Goal: Find specific page/section: Find specific page/section

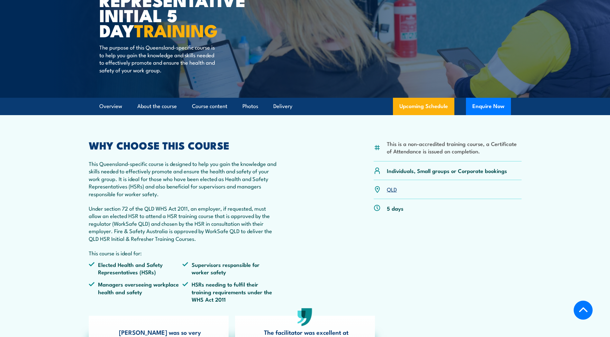
scroll to position [102, 0]
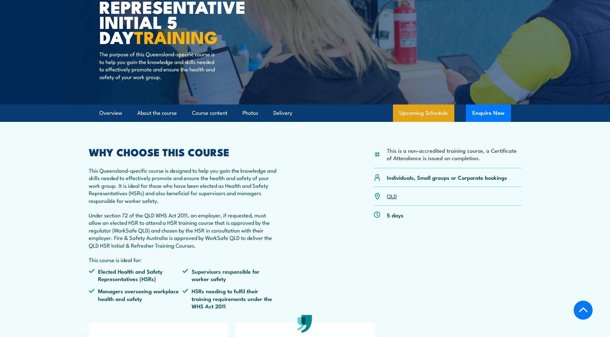
click at [417, 113] on link "Upcoming Schedule" at bounding box center [423, 113] width 61 height 17
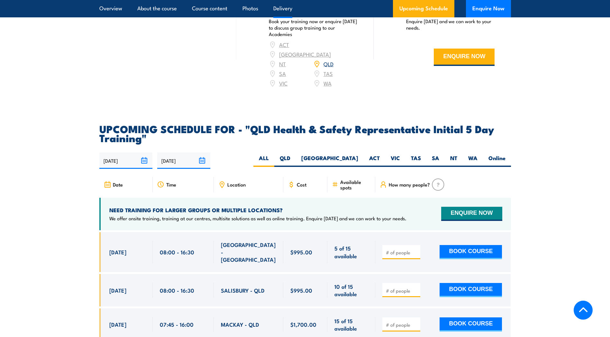
scroll to position [1024, 0]
click at [296, 158] on label "QLD" at bounding box center [285, 161] width 22 height 13
click at [295, 158] on input "QLD" at bounding box center [292, 157] width 4 height 4
radio input "true"
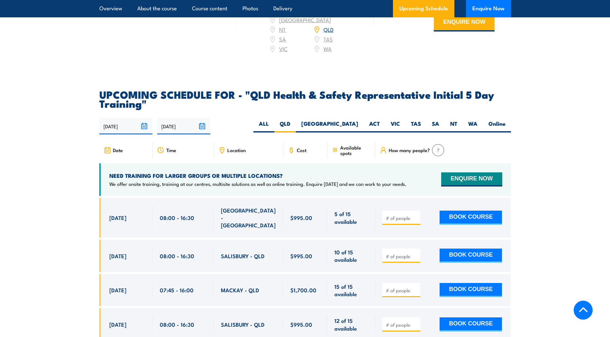
scroll to position [1058, 0]
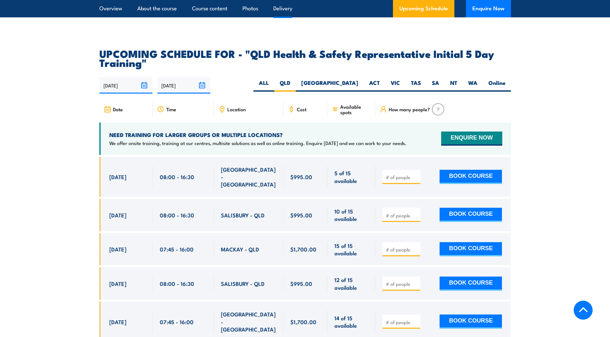
scroll to position [1146, 0]
